Goal: Understand process/instructions

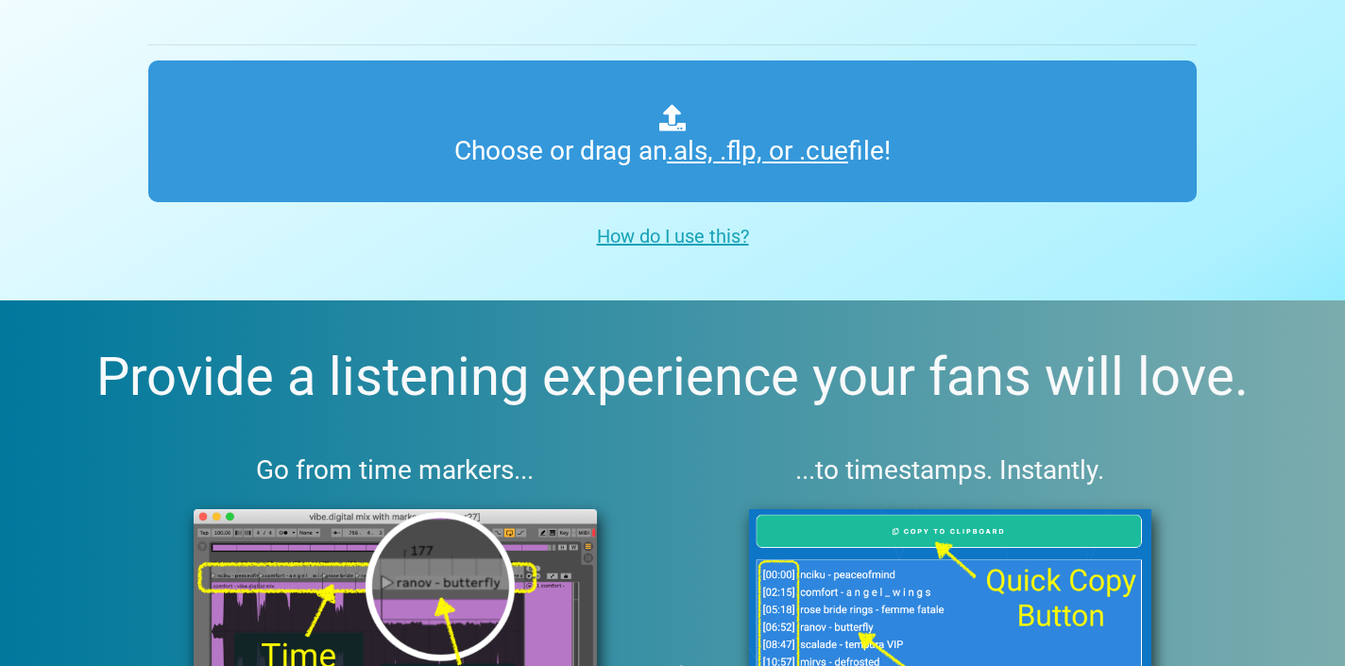
scroll to position [227, 0]
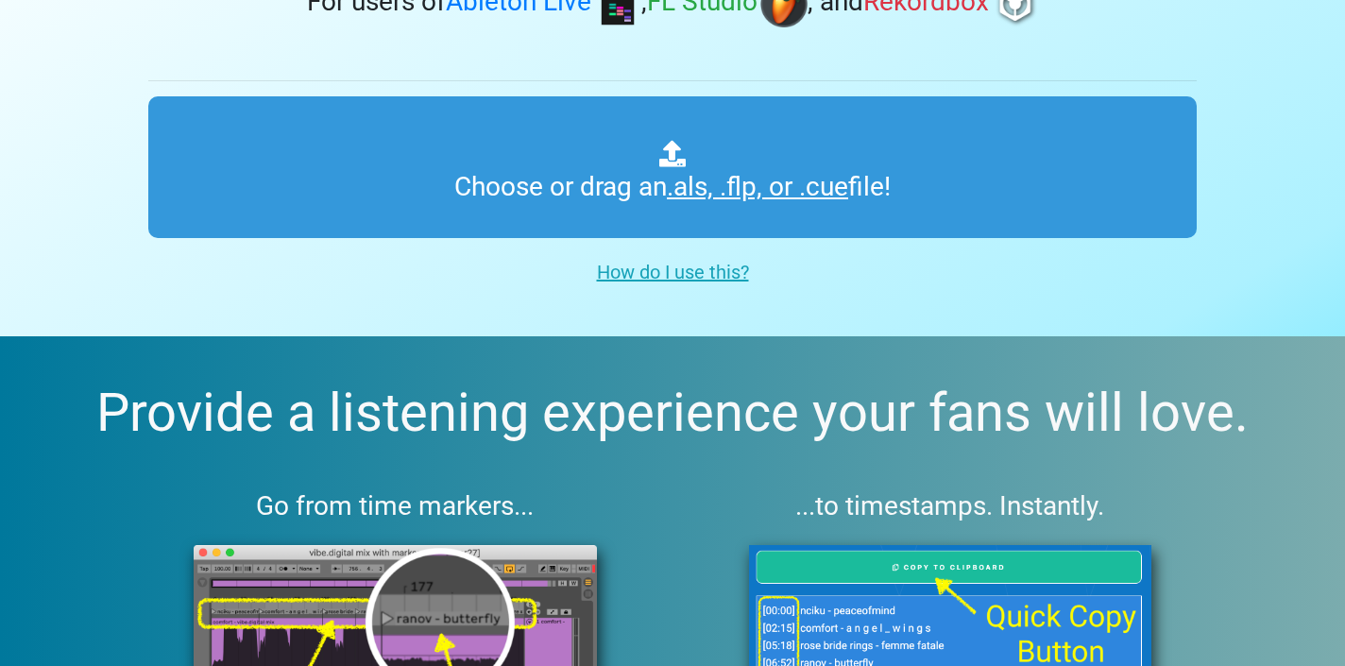
click at [705, 275] on u "How do I use this?" at bounding box center [673, 272] width 152 height 23
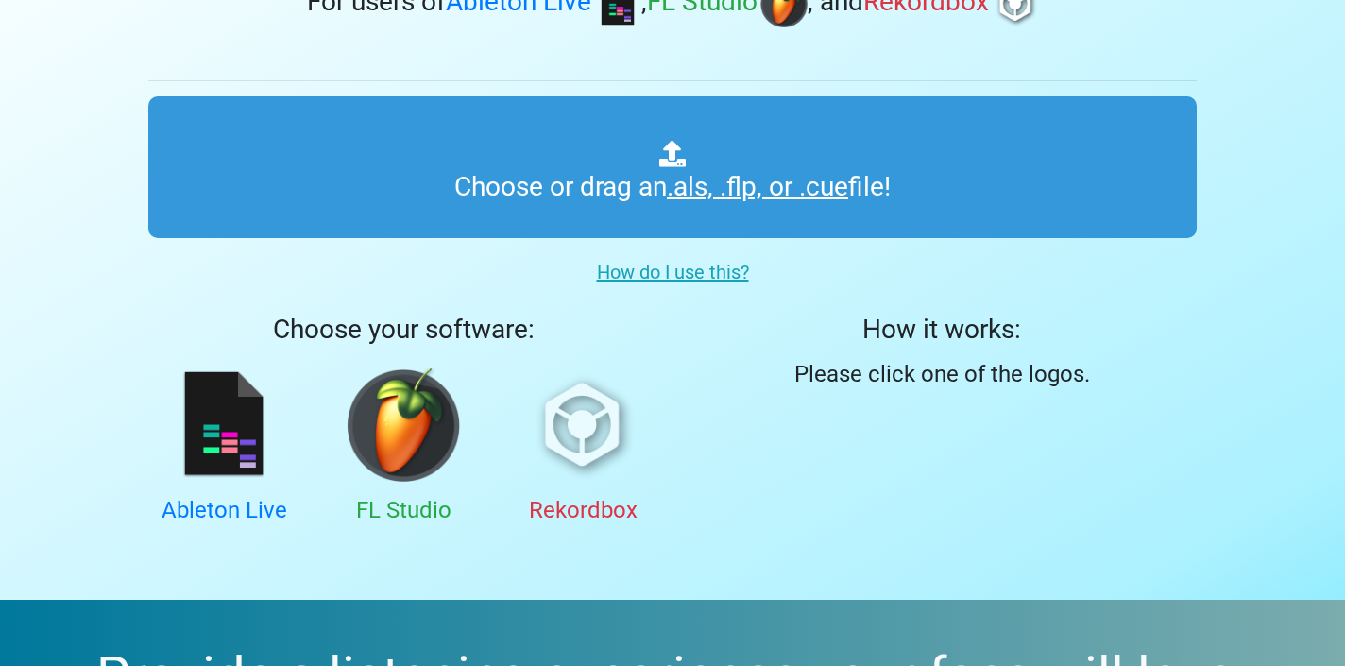
click at [590, 420] on img at bounding box center [582, 424] width 113 height 113
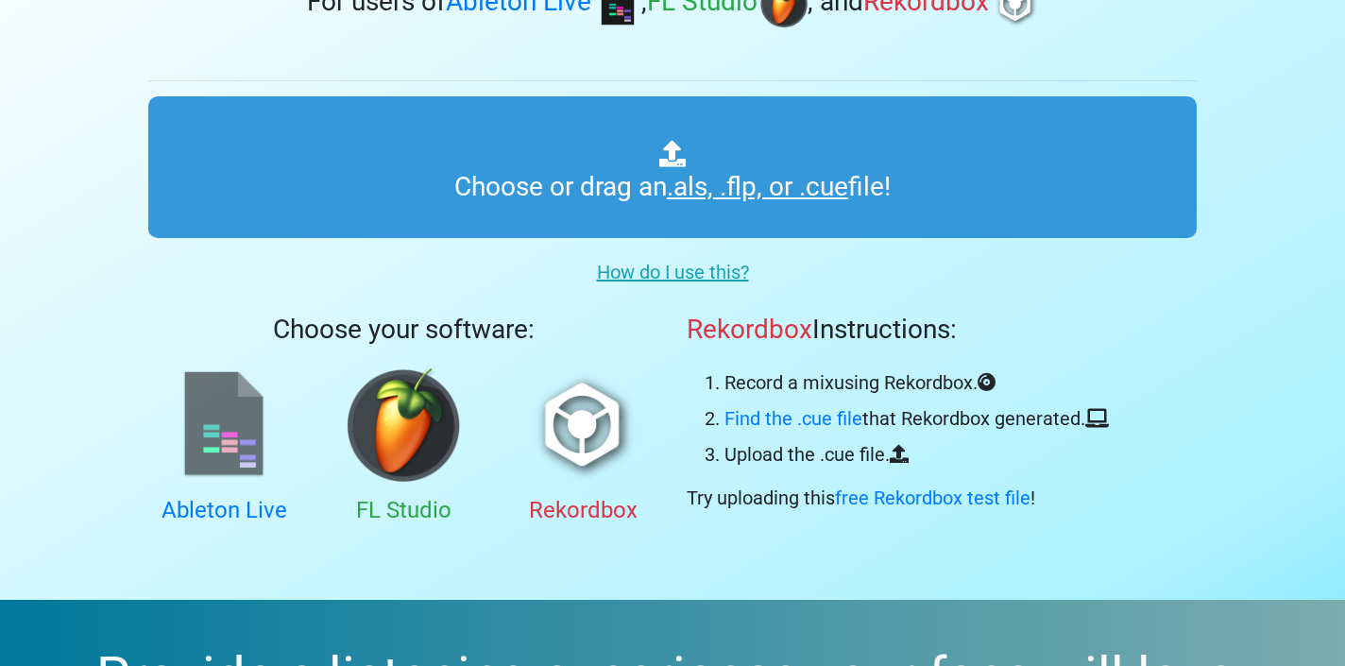
click at [232, 443] on img at bounding box center [223, 424] width 113 height 113
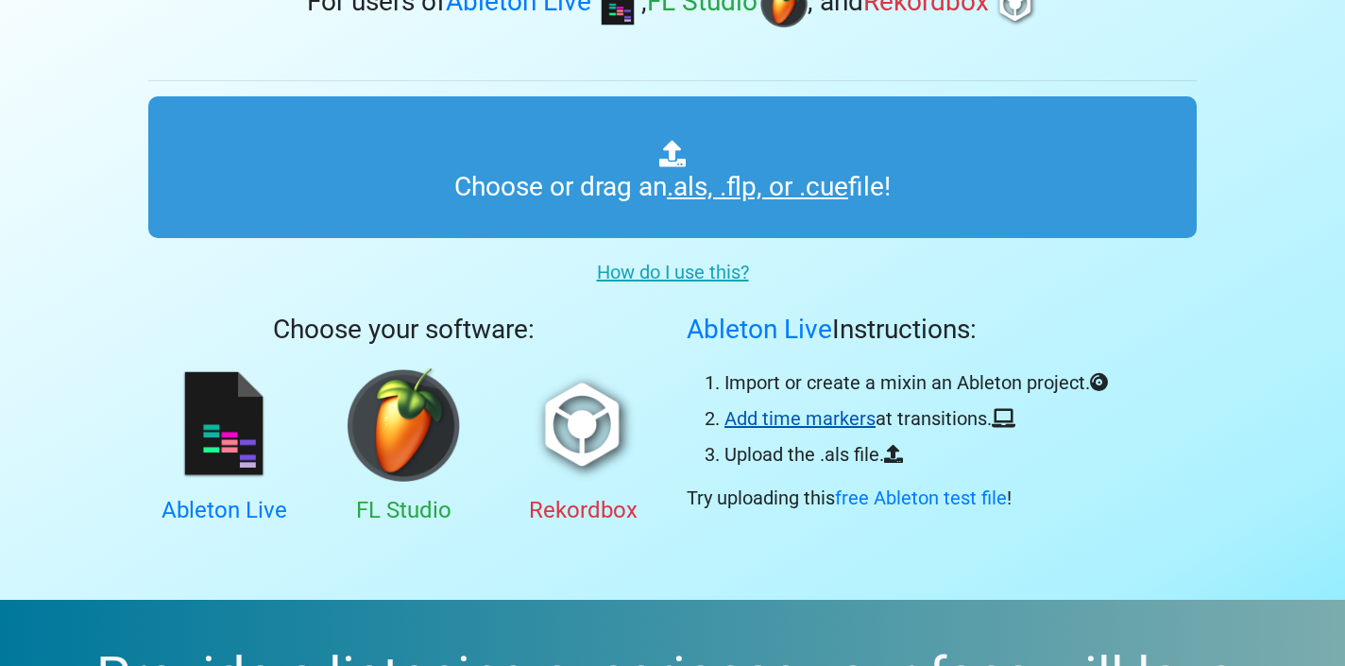
click at [795, 423] on link "Add time markers" at bounding box center [799, 418] width 151 height 23
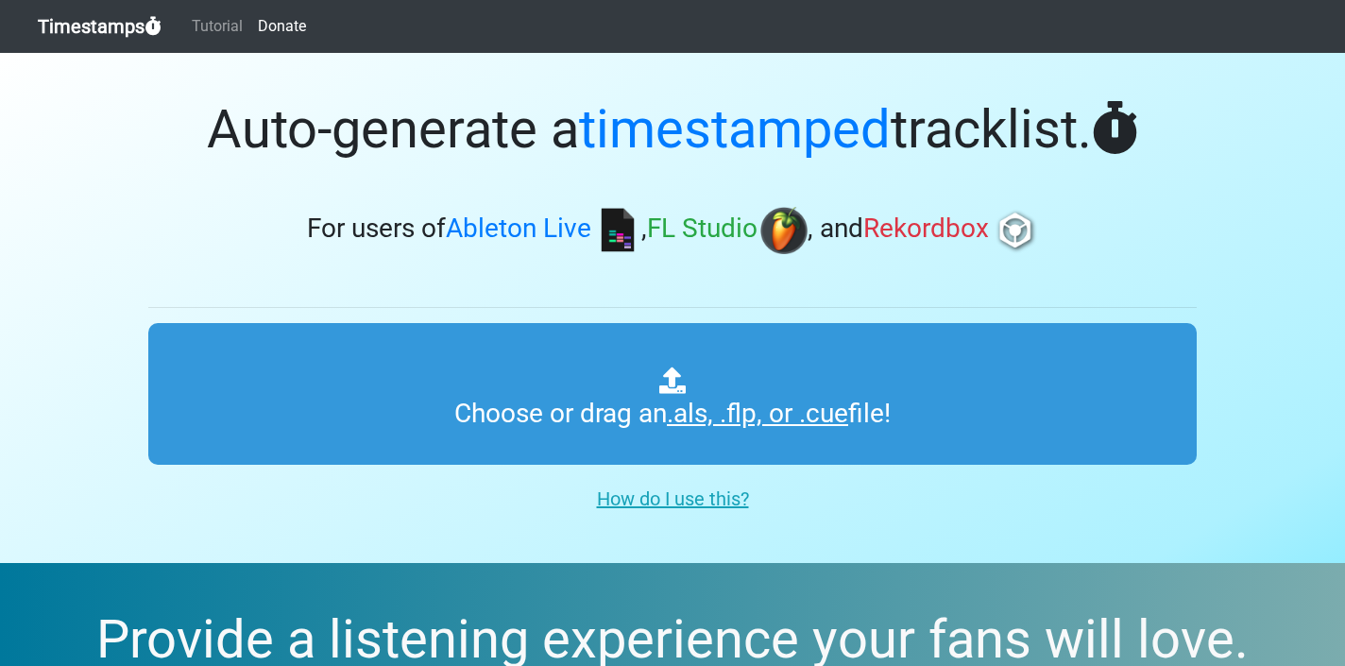
scroll to position [227, 0]
